Goal: Transaction & Acquisition: Download file/media

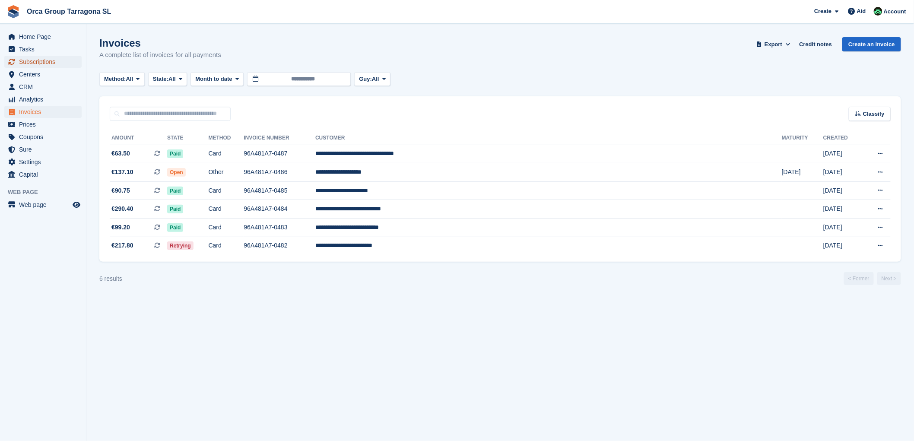
click at [57, 60] on span "Subscriptions" at bounding box center [45, 62] width 52 height 12
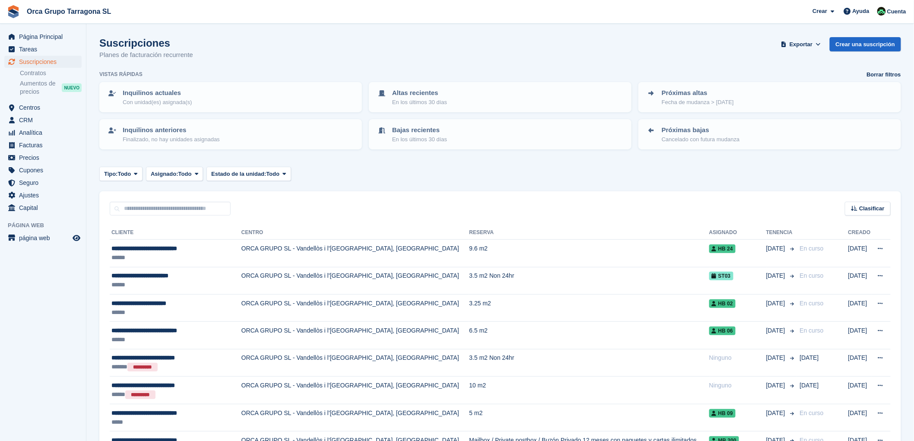
click at [626, 175] on div "Tipo: Todo Todo Próximamente Anterior Activo Final Asignado: Todo Todo Asignado…" at bounding box center [500, 174] width 802 height 14
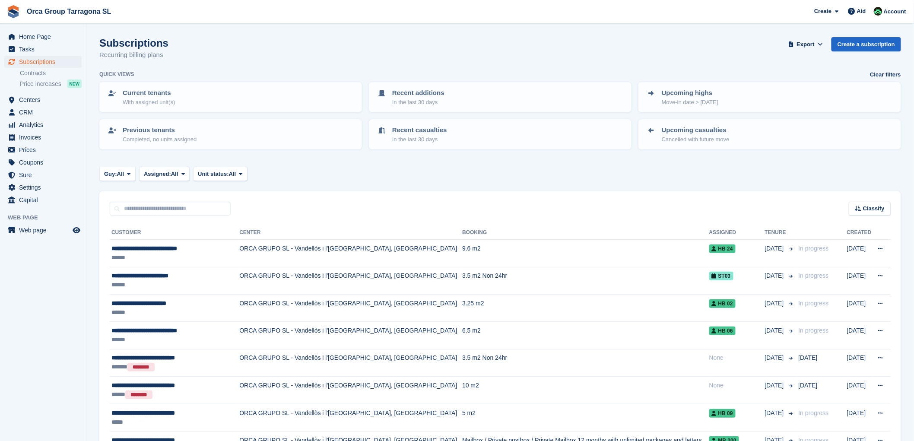
click at [622, 167] on div "Guy: All All Soon Former Asset End Assigned: All All Assigned Unassigned Unit s…" at bounding box center [500, 174] width 802 height 14
click at [55, 74] on link "Contracts" at bounding box center [51, 73] width 62 height 8
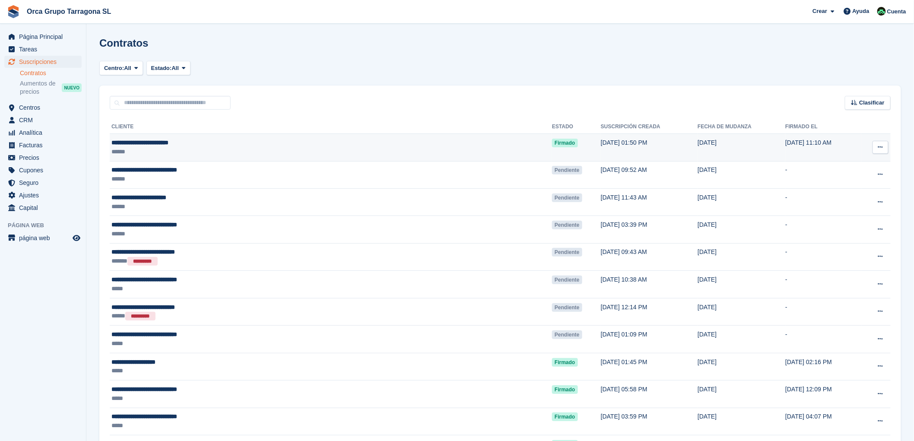
click at [167, 143] on div "**********" at bounding box center [246, 142] width 270 height 9
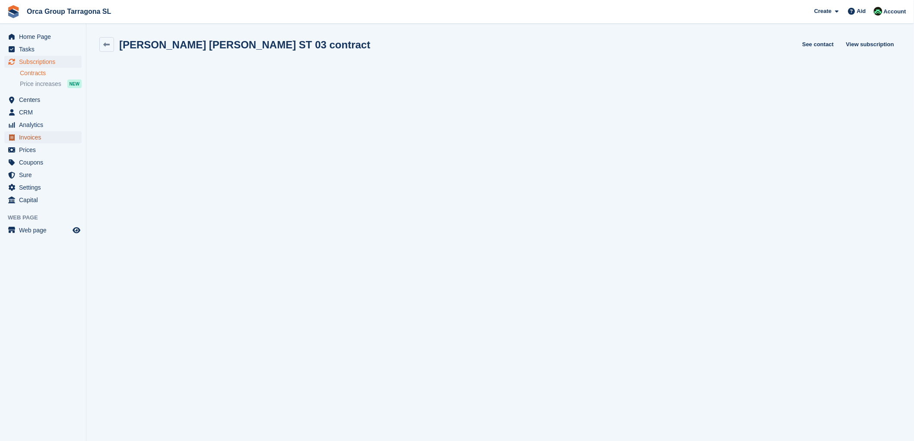
click at [51, 137] on span "Invoices" at bounding box center [45, 137] width 52 height 12
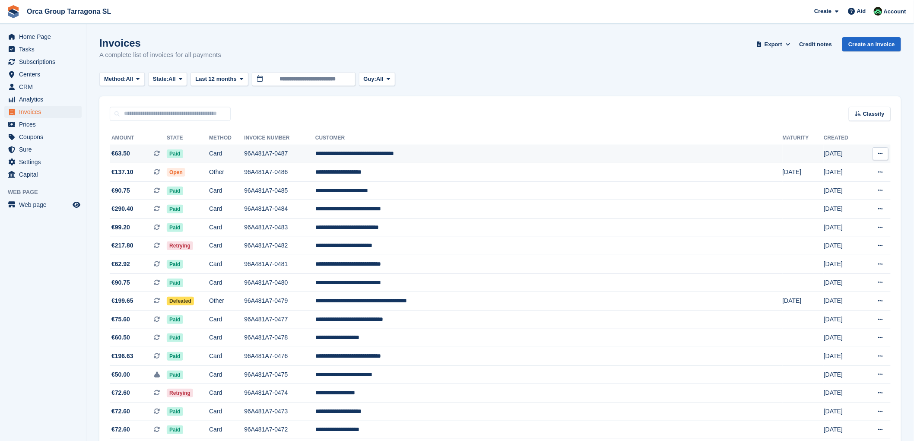
click at [880, 152] on icon at bounding box center [880, 154] width 5 height 6
click at [841, 170] on font "Download PDF" at bounding box center [834, 170] width 43 height 7
